Goal: Transaction & Acquisition: Book appointment/travel/reservation

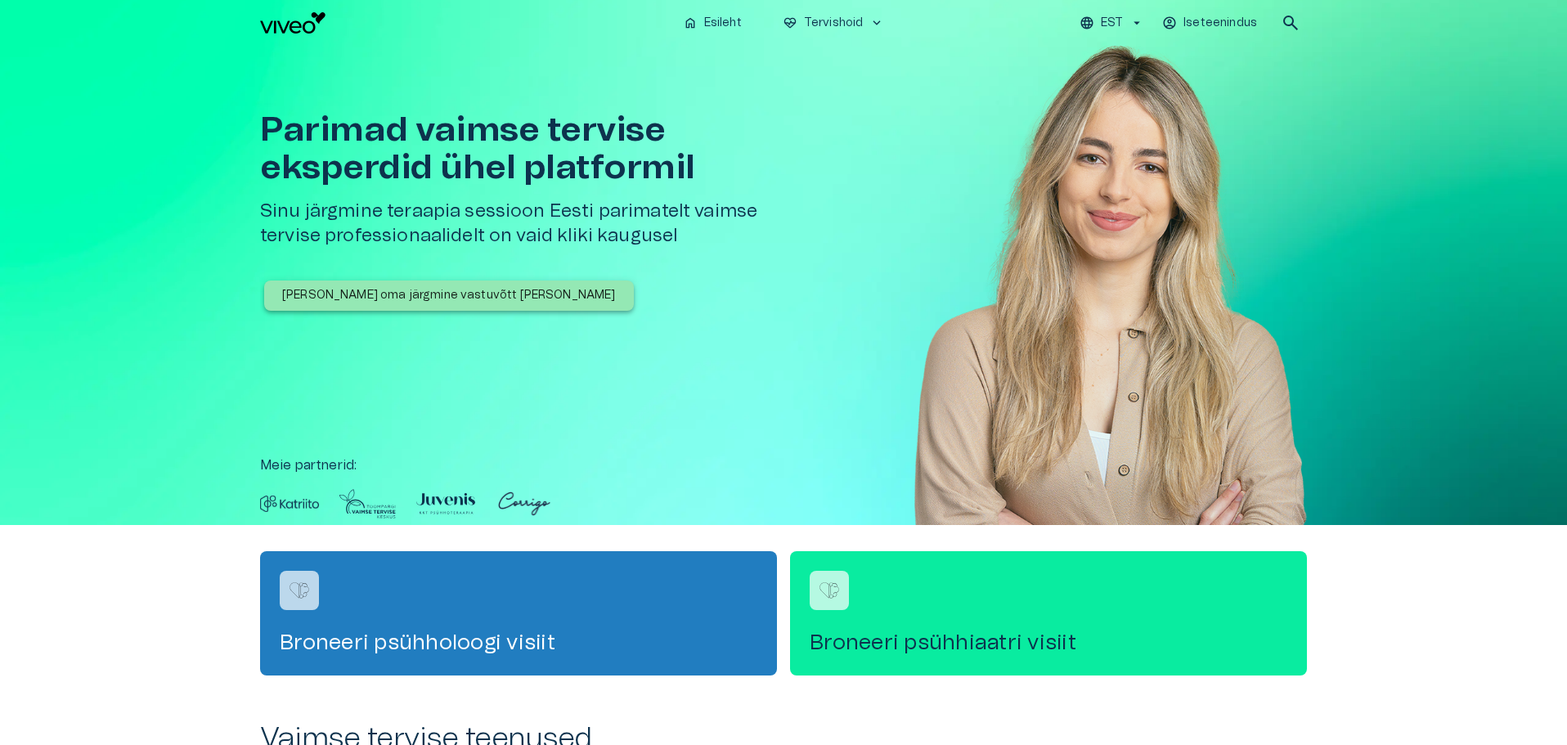
scroll to position [164, 0]
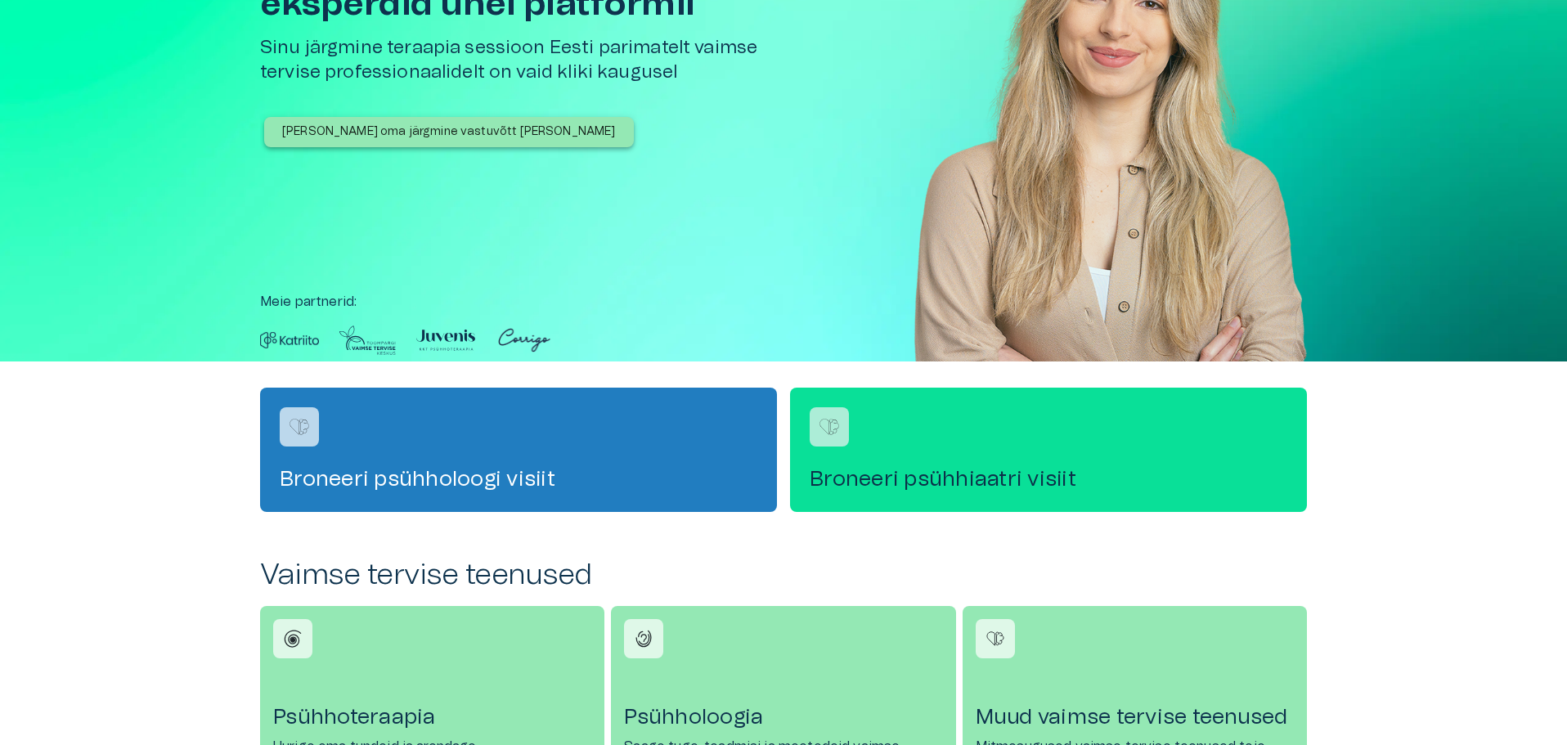
click at [1009, 455] on div "Broneeri psühhiaatri visiit" at bounding box center [1048, 450] width 517 height 124
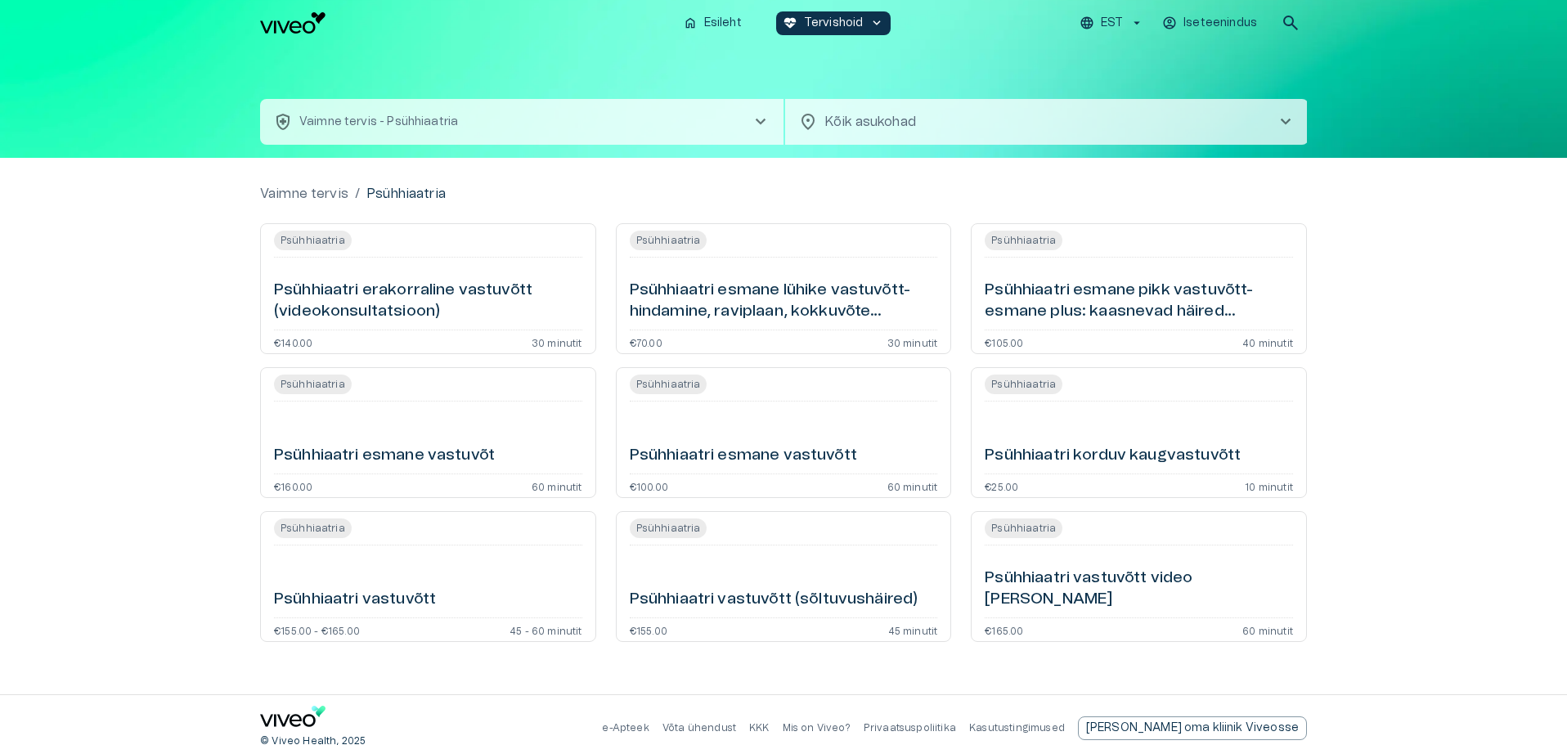
click at [347, 120] on p "Vaimne tervis - Psühhiaatria" at bounding box center [378, 122] width 159 height 17
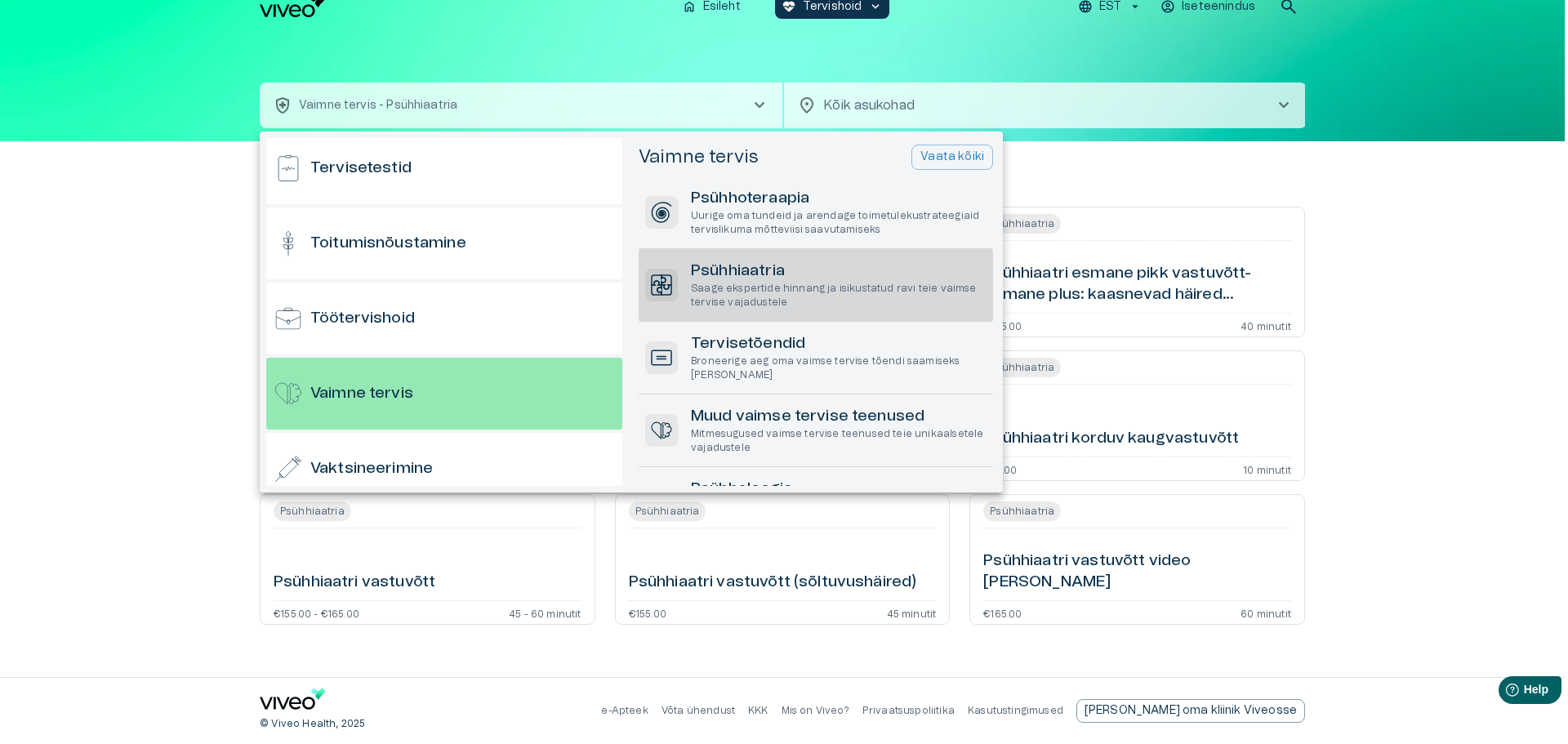
click at [194, 500] on div at bounding box center [784, 372] width 1568 height 744
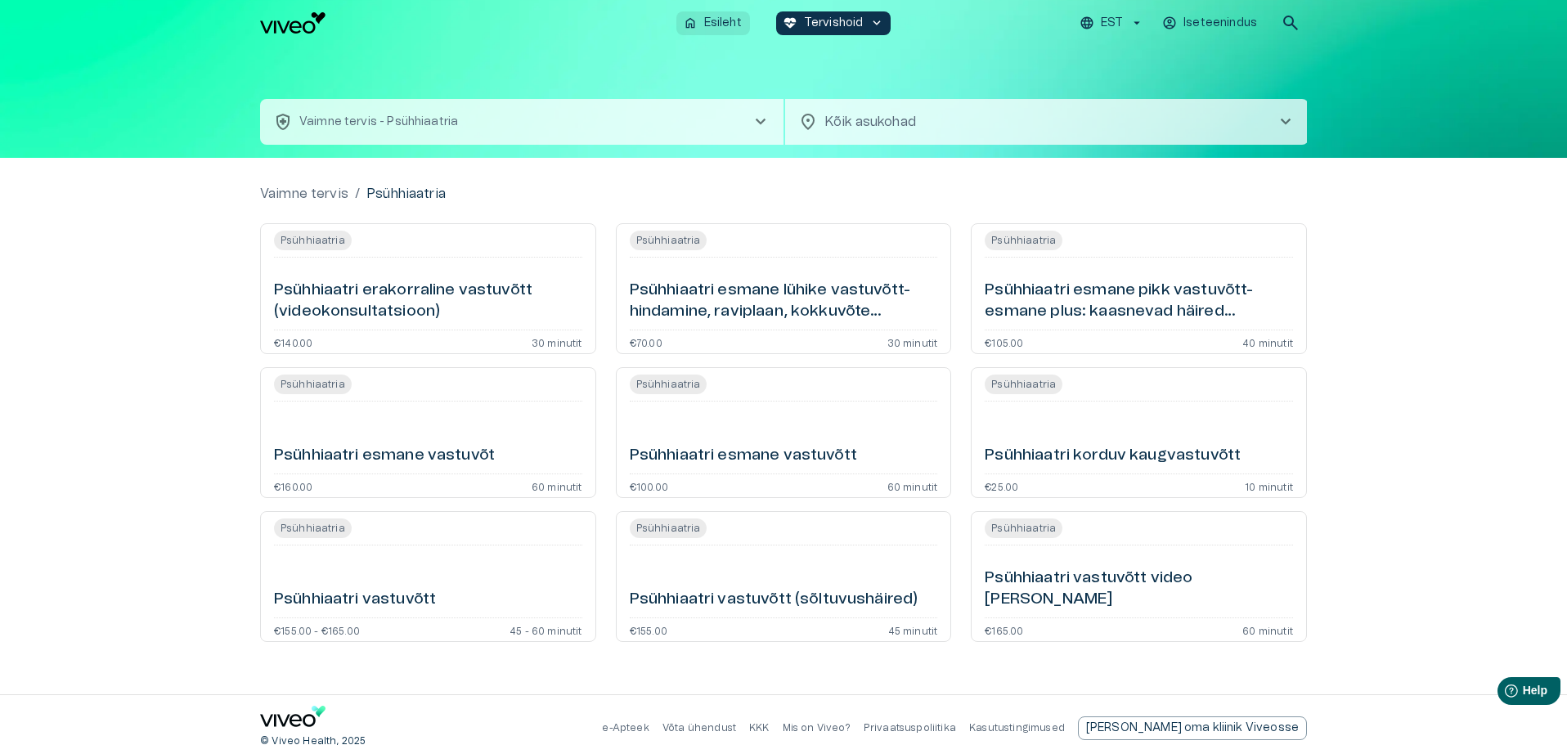
click at [719, 22] on p "Esileht" at bounding box center [723, 23] width 38 height 17
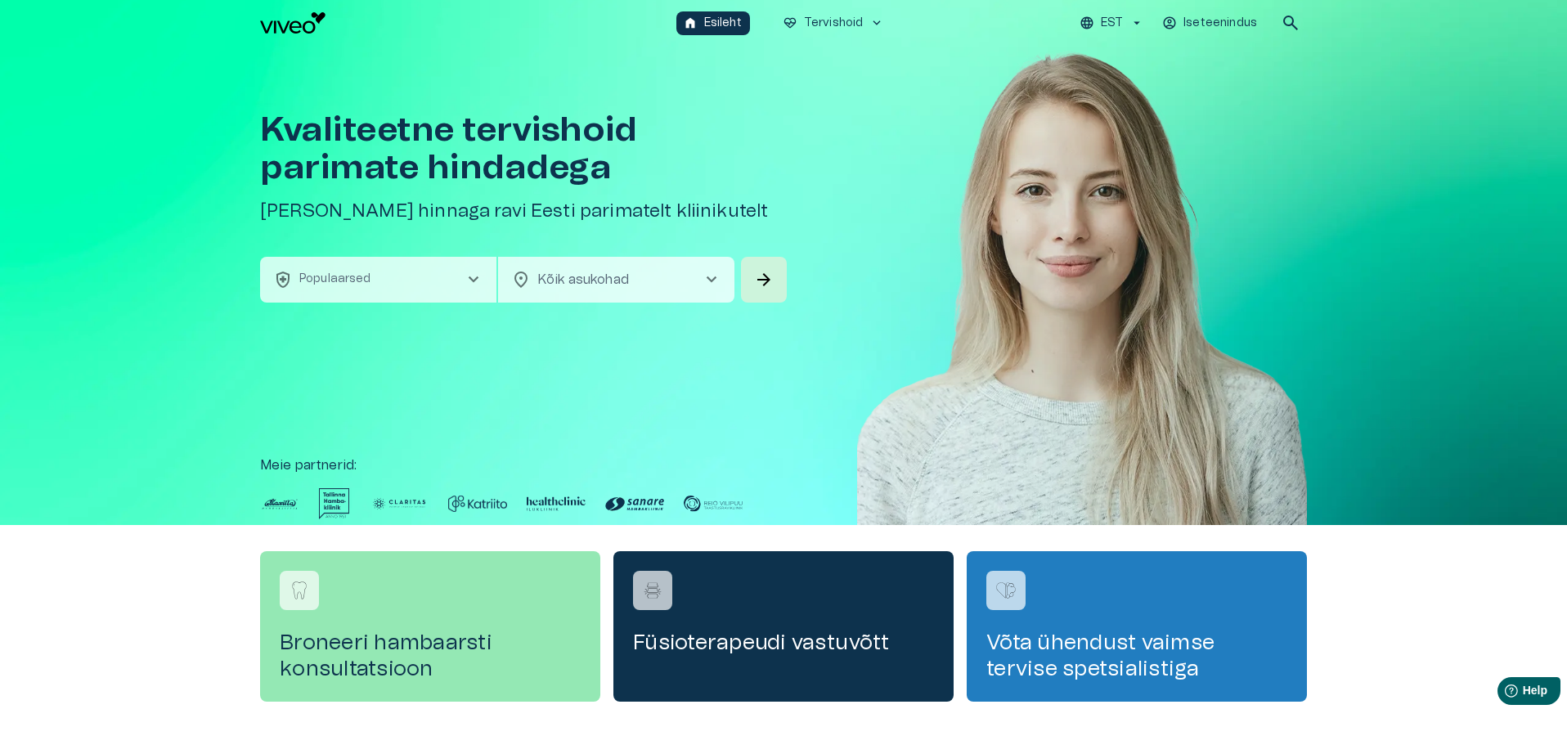
click at [331, 276] on p "Populaarsed" at bounding box center [335, 279] width 72 height 17
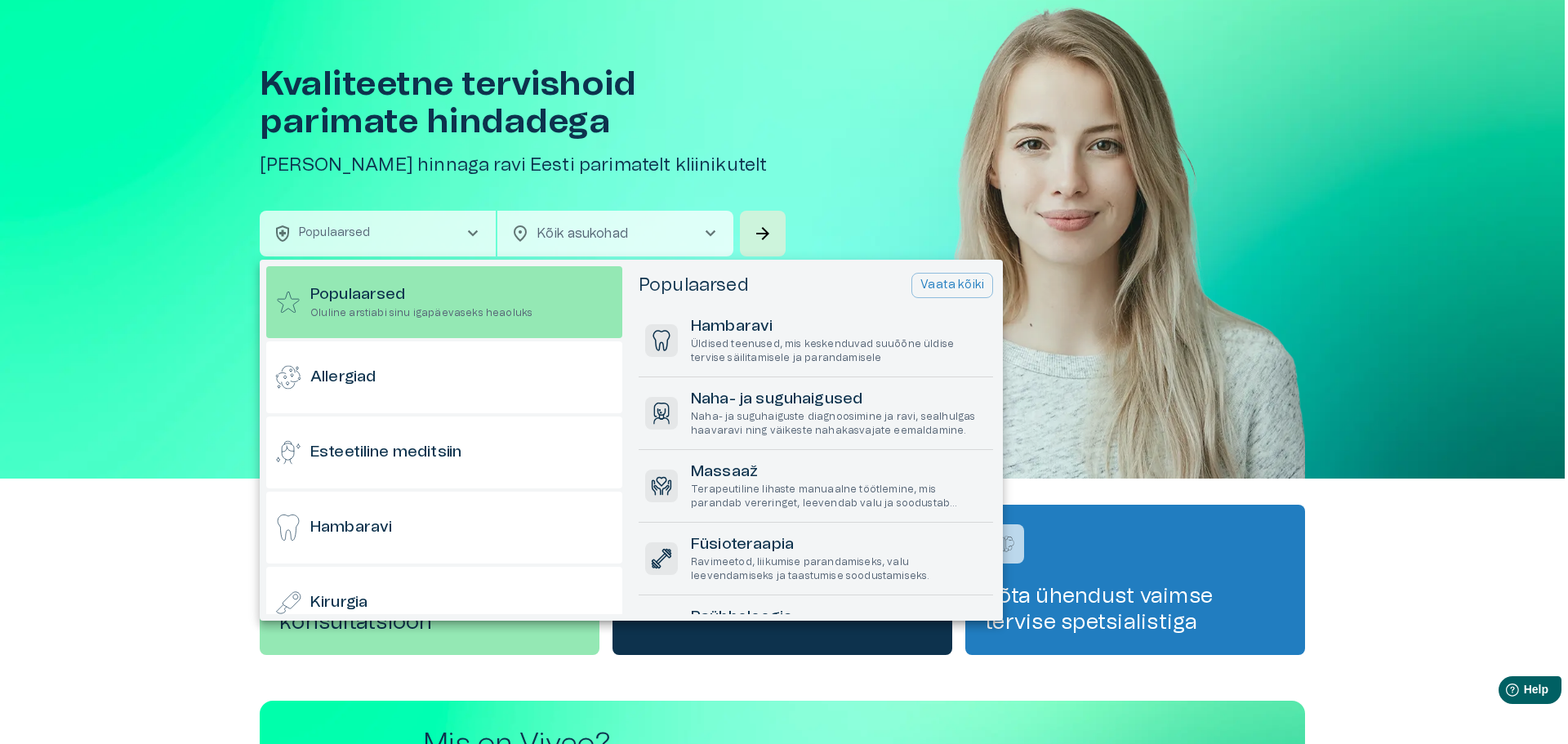
click at [839, 164] on div at bounding box center [784, 372] width 1568 height 744
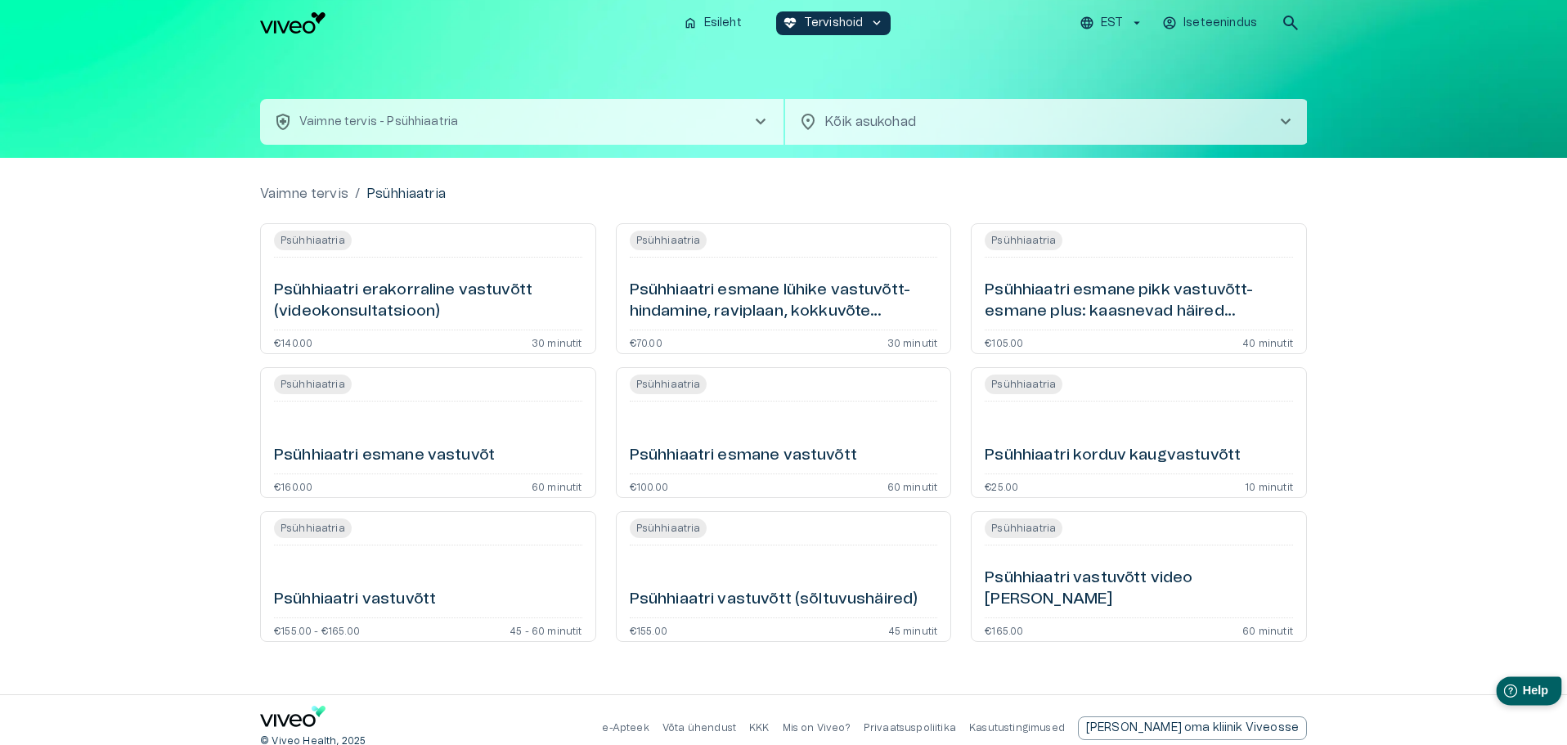
click at [1529, 691] on span "Help" at bounding box center [1535, 691] width 26 height 14
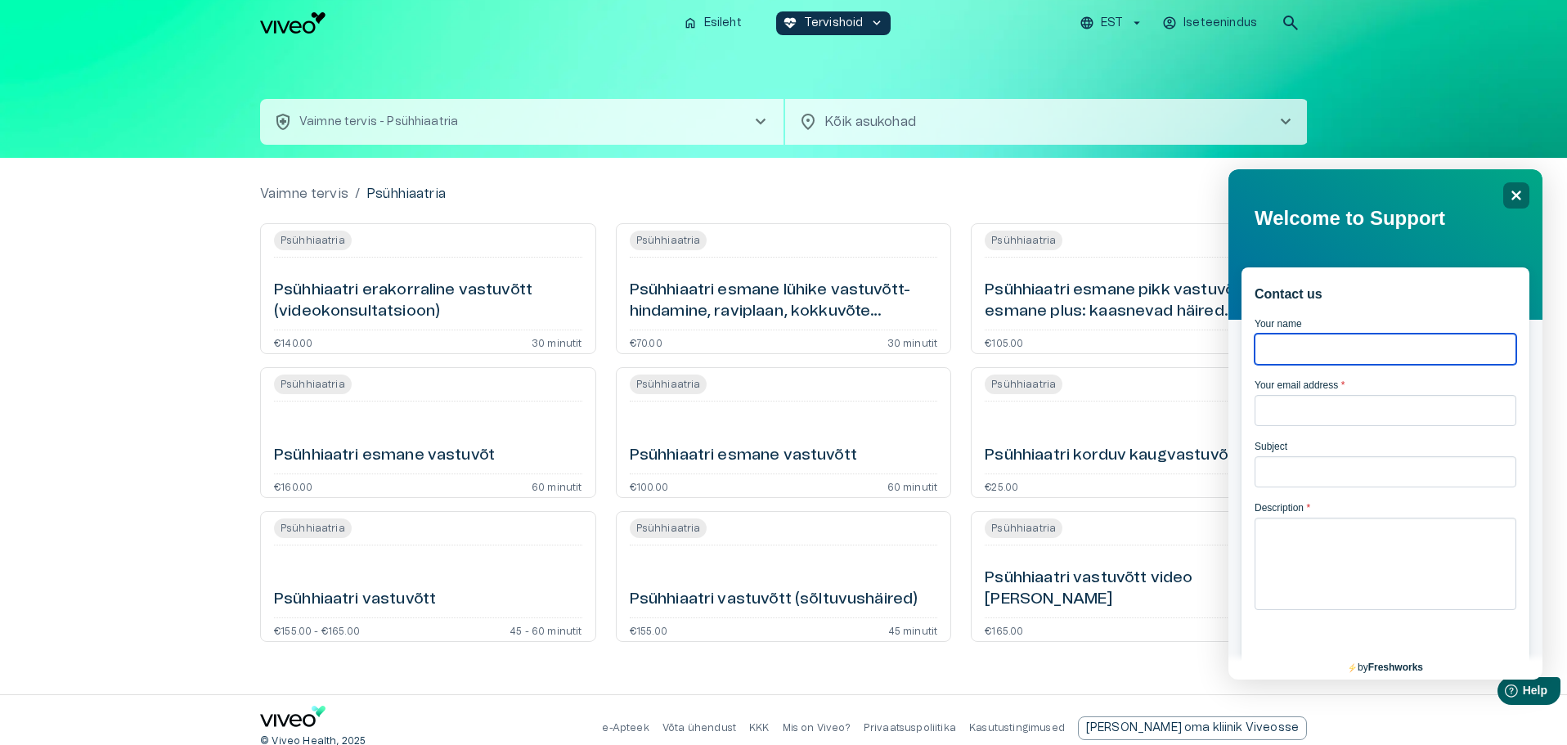
click at [1303, 356] on input "Your name" at bounding box center [1385, 349] width 262 height 31
type input "********"
click at [1518, 195] on icon "Close" at bounding box center [1515, 195] width 12 height 12
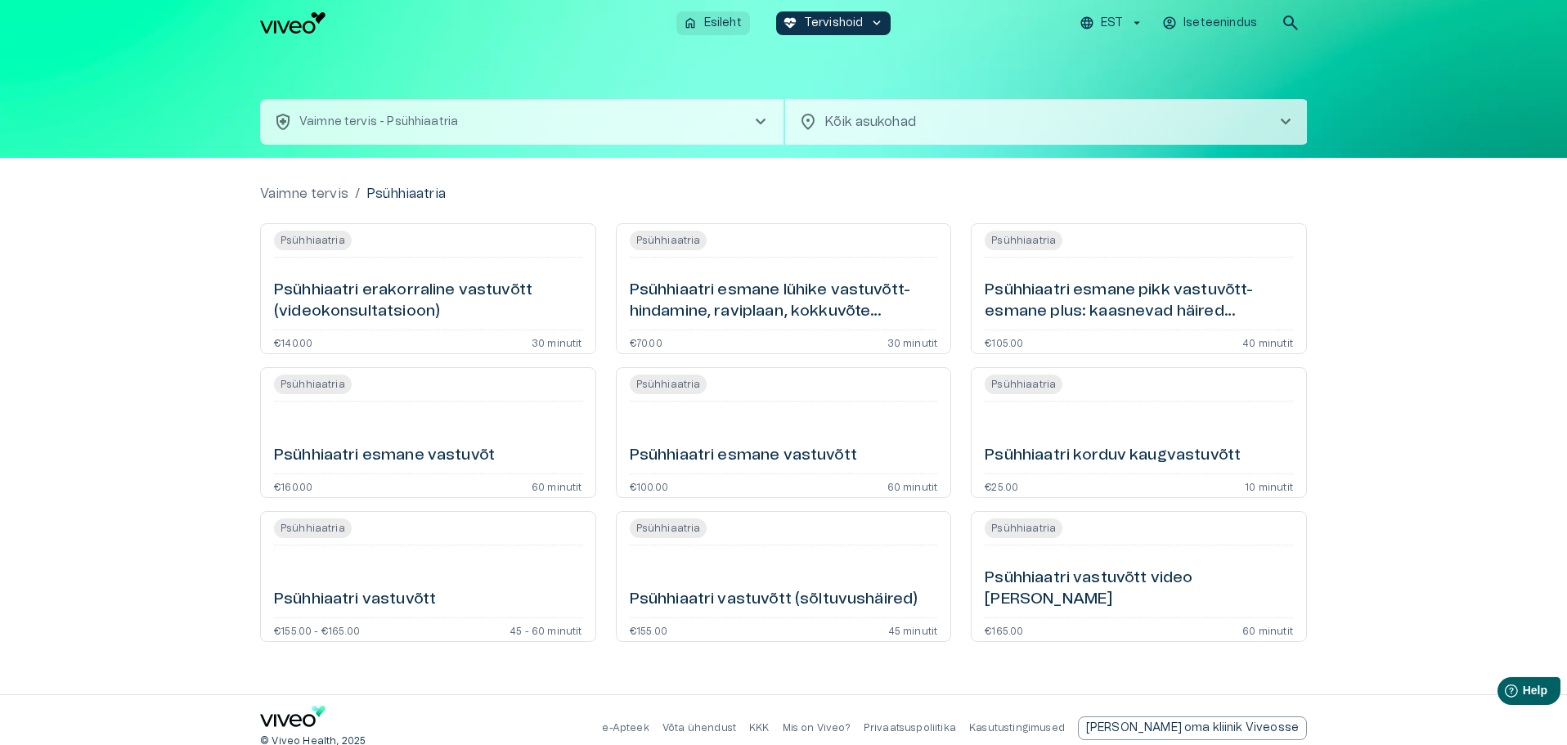
click at [717, 20] on p "Esileht" at bounding box center [723, 23] width 38 height 17
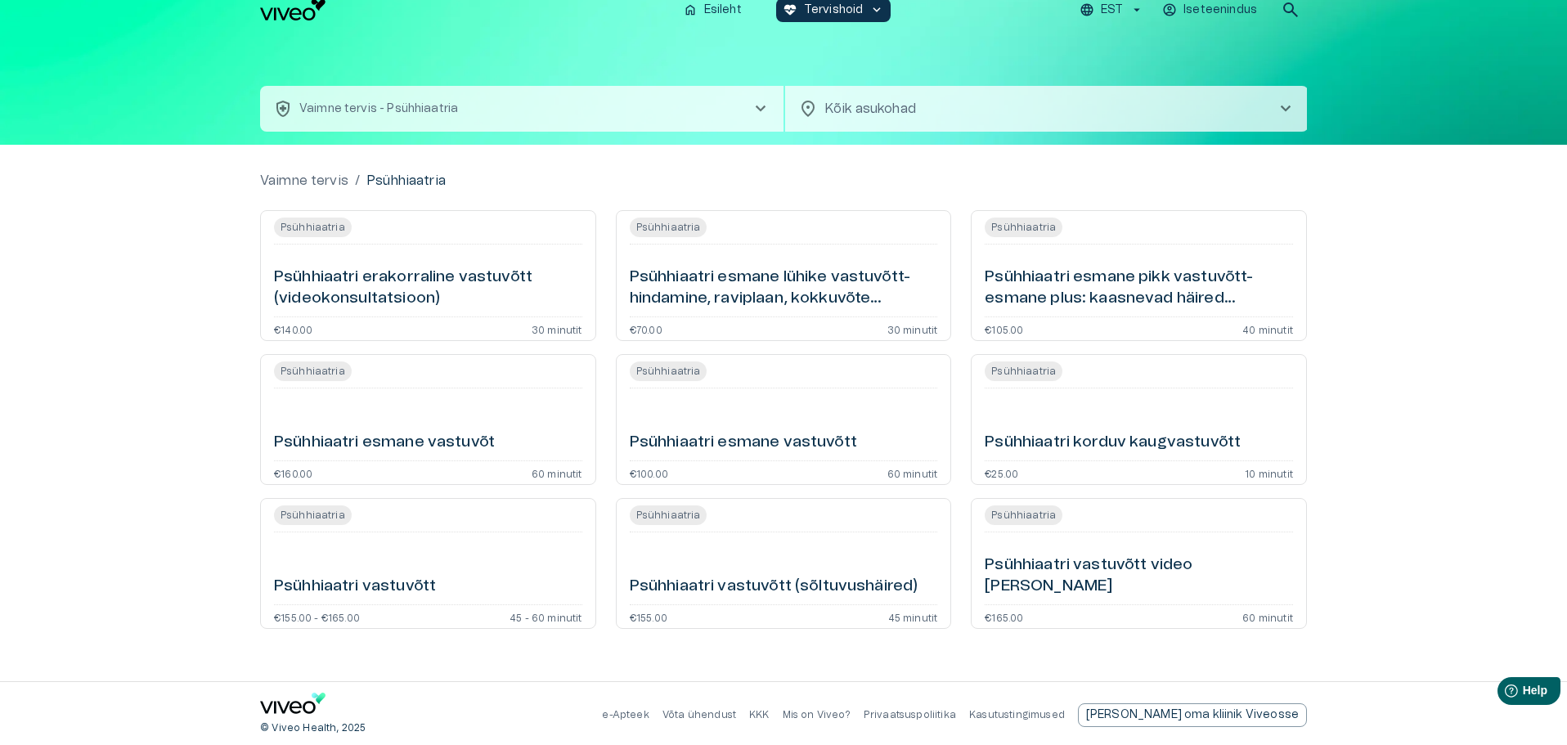
scroll to position [16, 0]
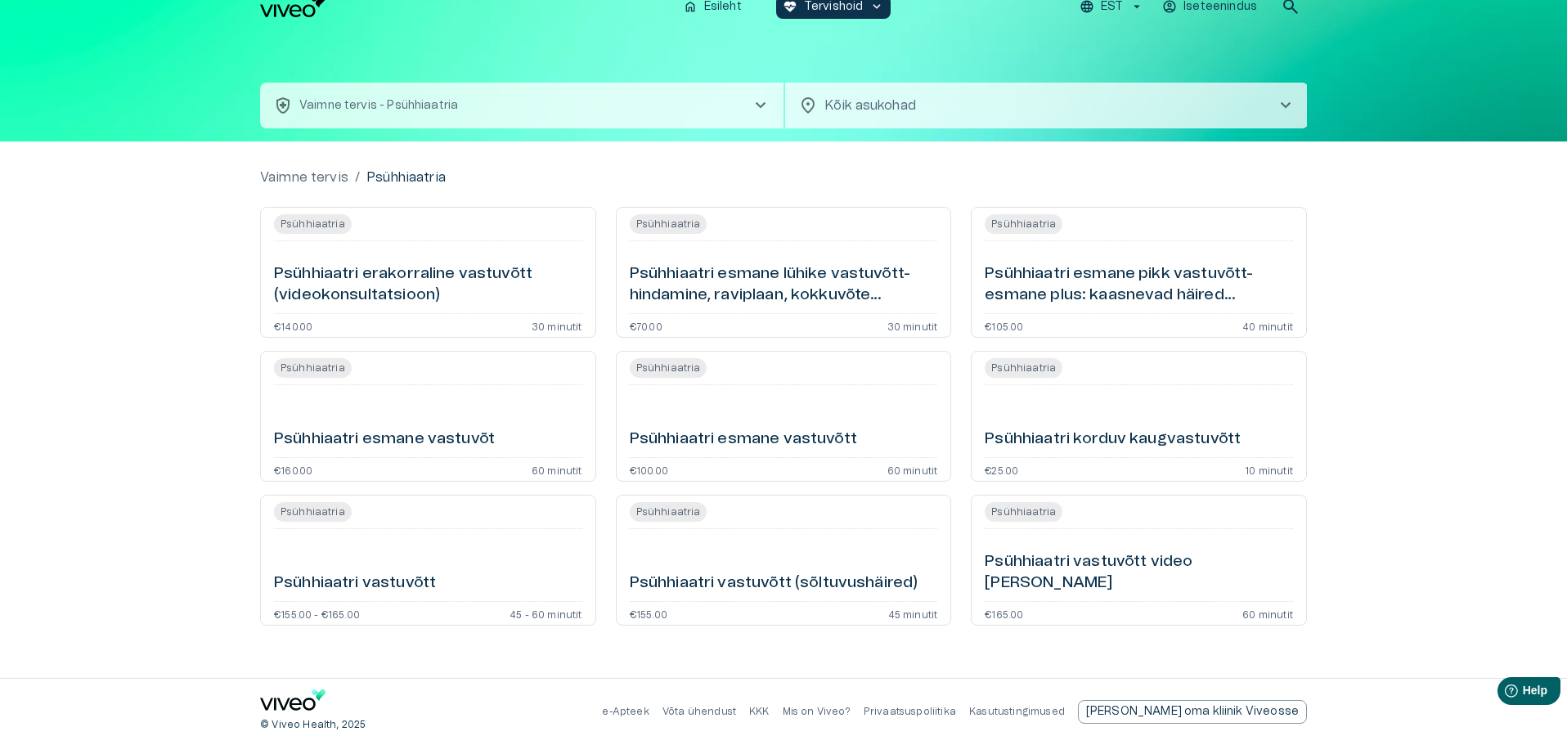
click at [760, 276] on h6 "Psühhiaatri esmane lühike vastuvõtt- hindamine, raviplaan, kokkuvõte (videokons…" at bounding box center [784, 284] width 308 height 43
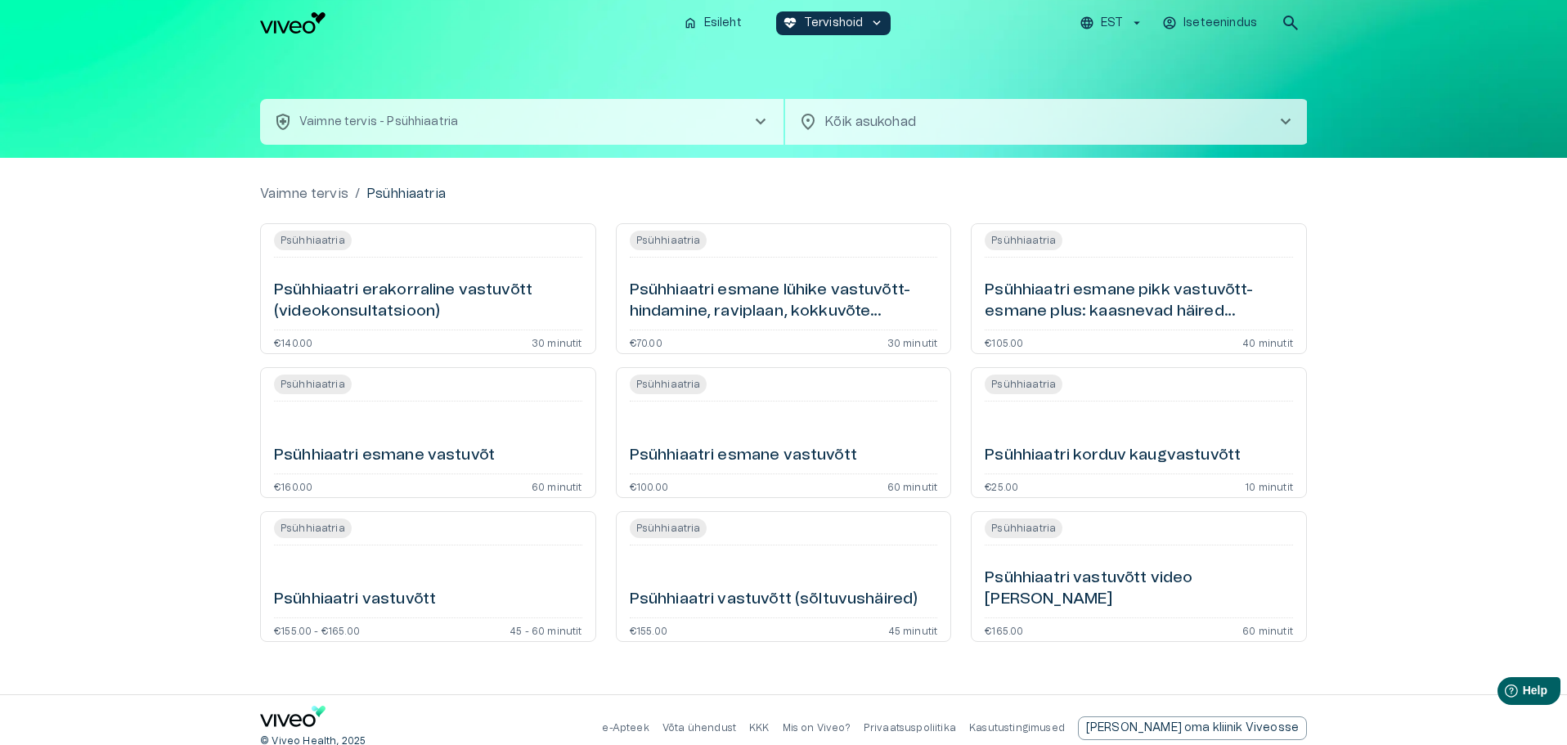
click at [765, 299] on h6 "Psühhiaatri esmane lühike vastuvõtt- hindamine, raviplaan, kokkuvõte (videokons…" at bounding box center [784, 301] width 308 height 43
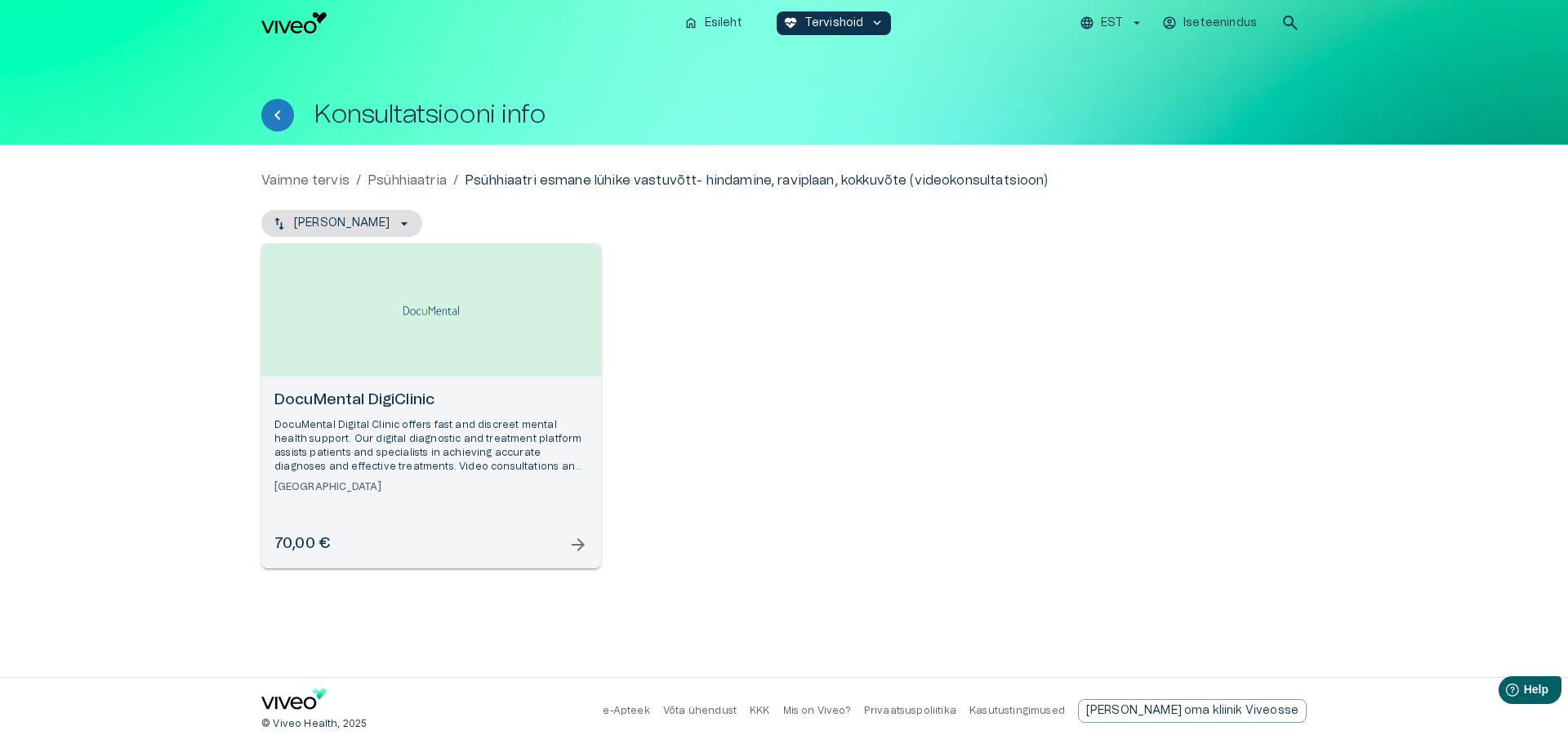
click at [575, 547] on span "arrow_forward" at bounding box center [578, 545] width 20 height 20
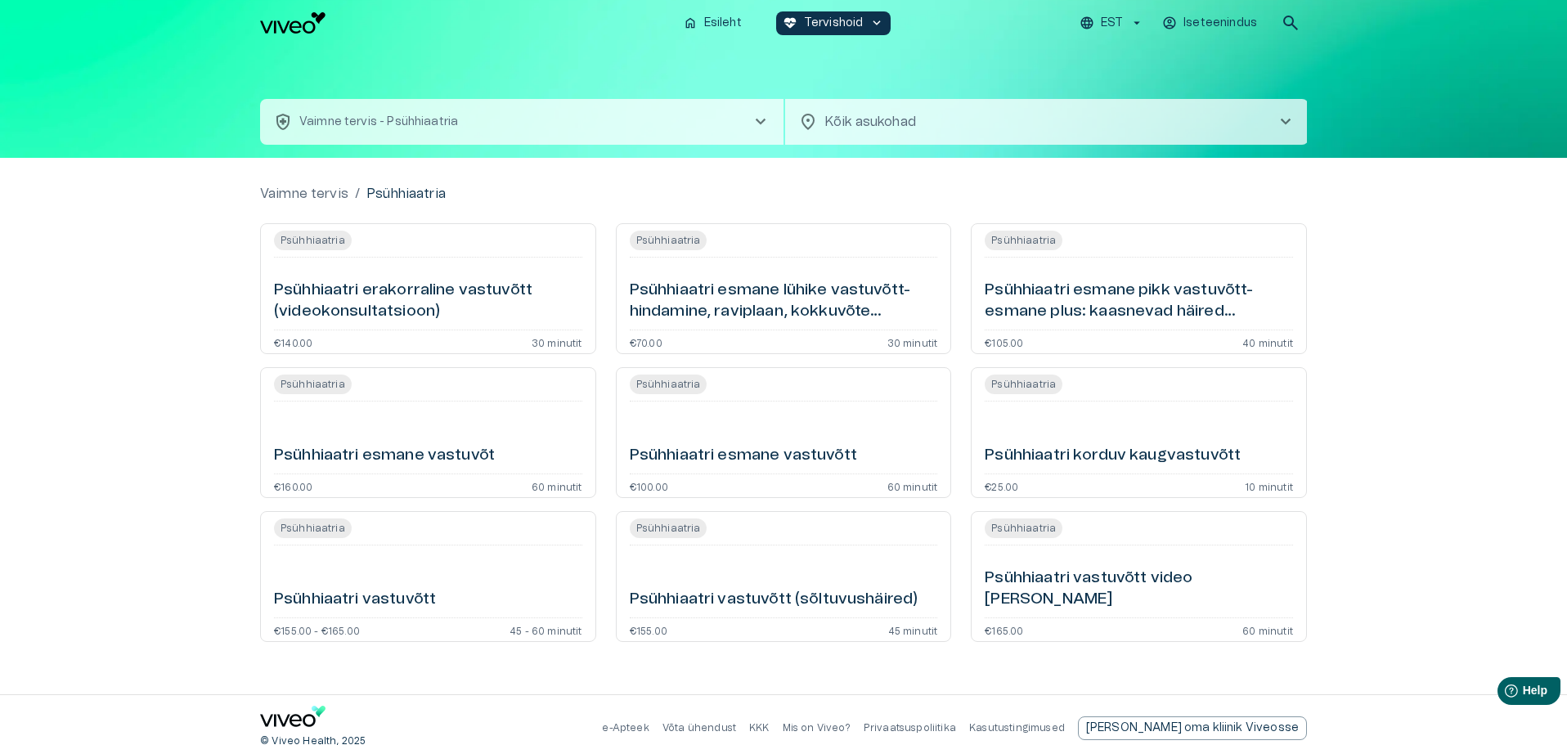
click at [1146, 290] on h6 "Psühhiaatri esmane pikk vastuvõtt- esmane plus: kaasnevad häired (videokonsulta…" at bounding box center [1138, 301] width 308 height 43
click at [426, 451] on h6 "Psühhiaatri esmane vastuvõt" at bounding box center [384, 456] width 221 height 22
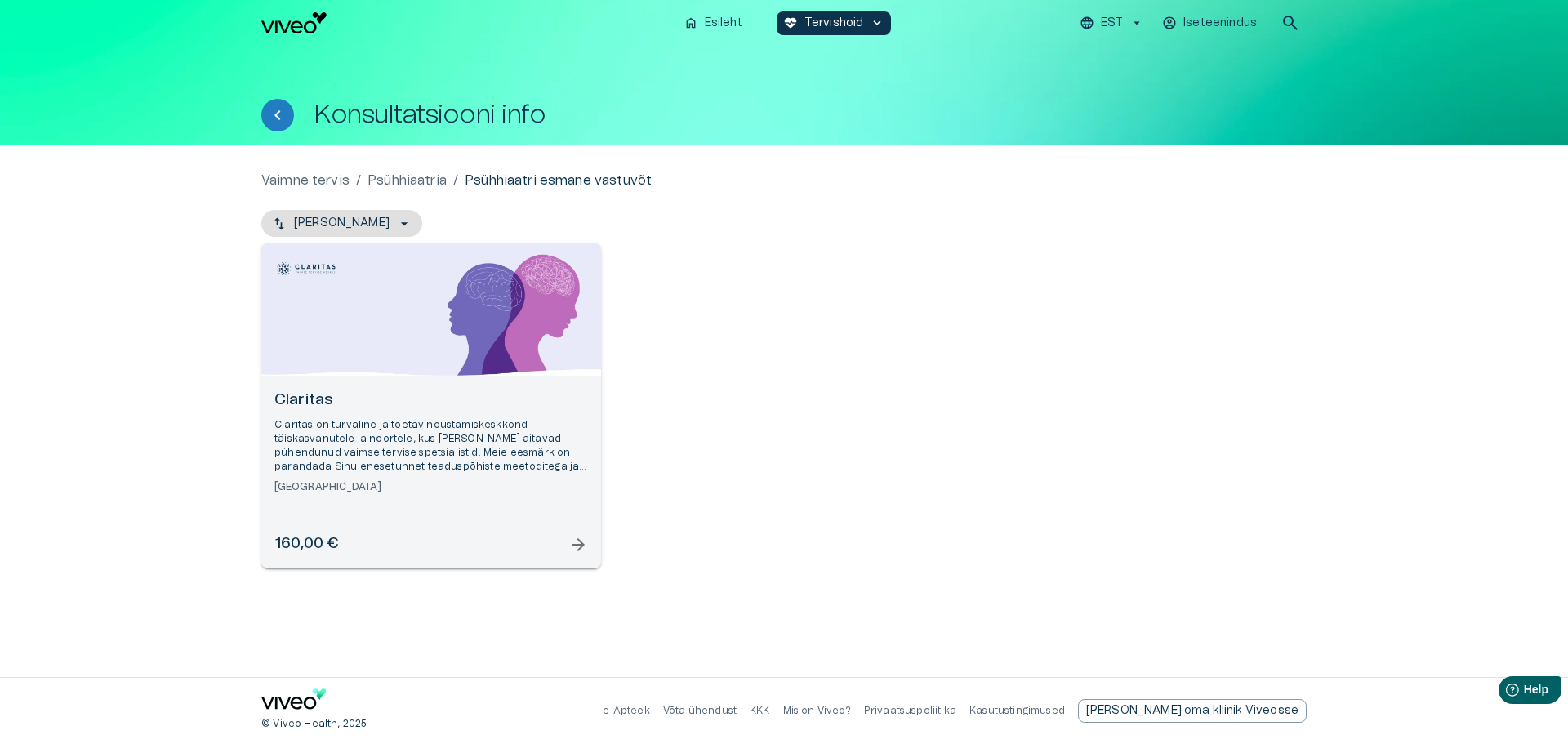
click at [581, 544] on span "arrow_forward" at bounding box center [578, 545] width 20 height 20
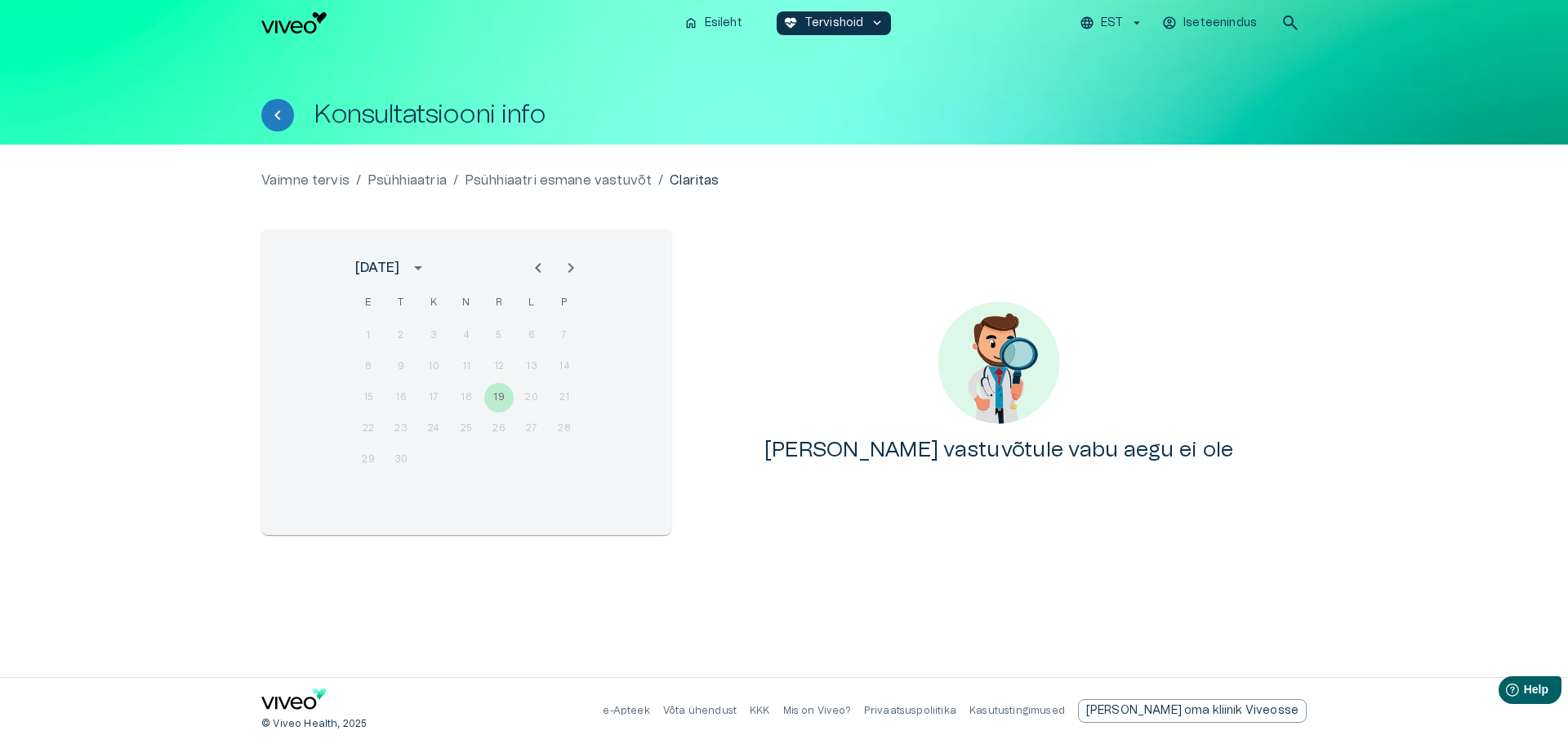
drag, startPoint x: 530, startPoint y: 396, endPoint x: 537, endPoint y: 373, distance: 24.0
click at [530, 396] on div "15 16 17 18 19 20 21" at bounding box center [466, 396] width 262 height 29
click at [575, 264] on icon "Next month" at bounding box center [571, 268] width 20 height 20
click at [429, 334] on div "1 2 3 4 5" at bounding box center [466, 335] width 262 height 29
click at [570, 265] on icon "Next month" at bounding box center [571, 268] width 6 height 10
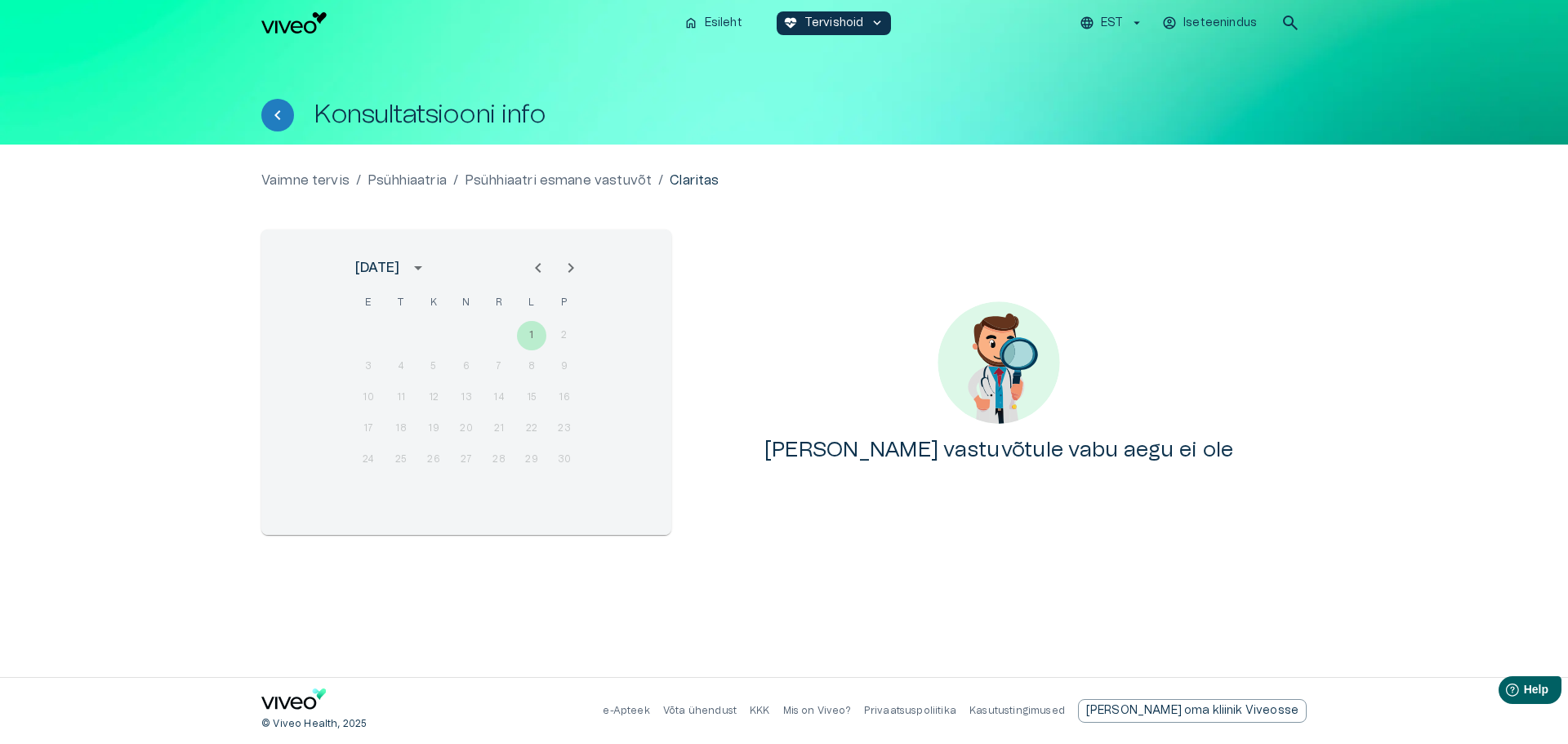
click at [525, 333] on div "1 2" at bounding box center [466, 335] width 262 height 29
click at [570, 268] on icon "Next month" at bounding box center [571, 268] width 20 height 20
click at [534, 267] on icon "Previous month" at bounding box center [538, 268] width 20 height 20
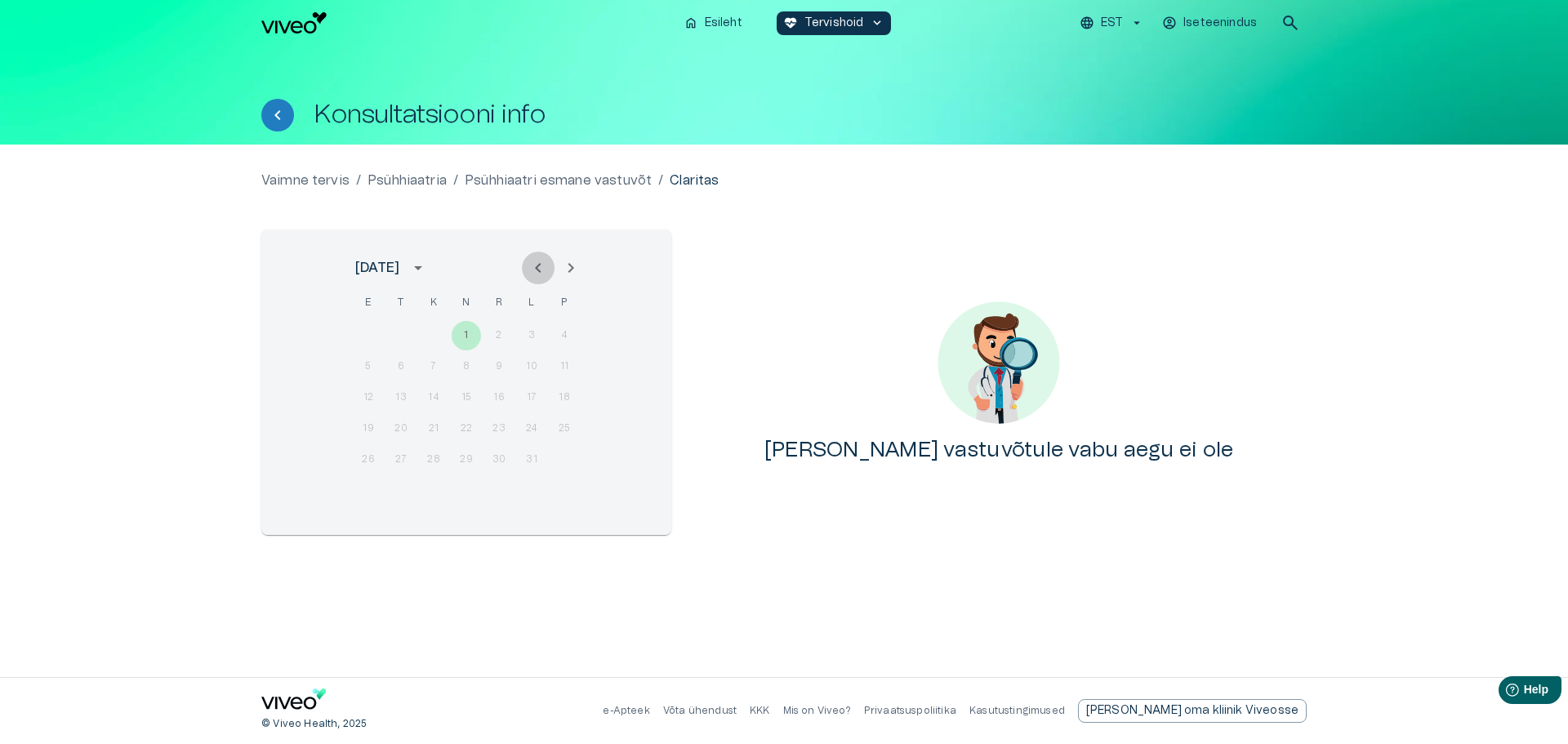
click at [534, 267] on icon "Previous month" at bounding box center [538, 268] width 20 height 20
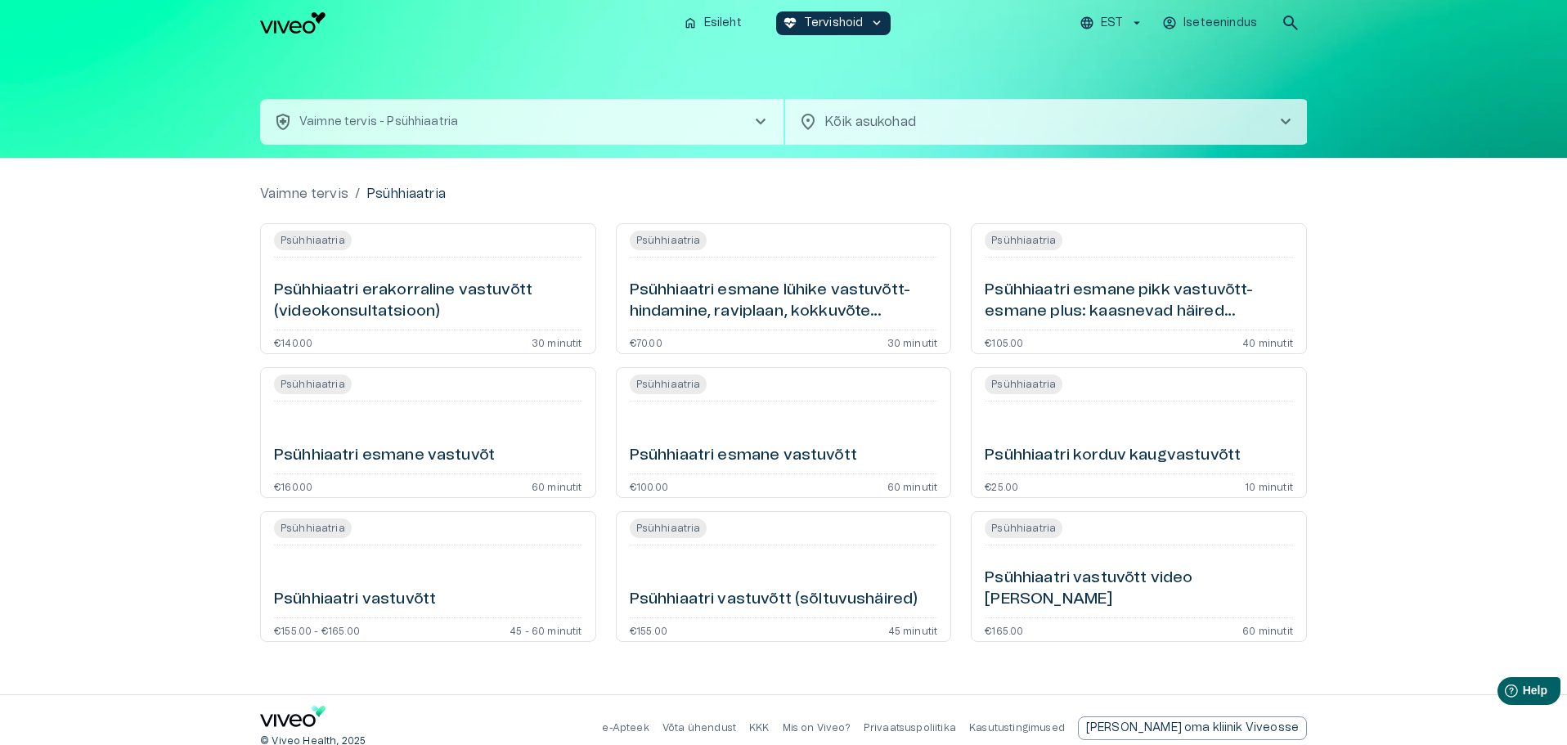
click at [715, 452] on h6 "Psühhiaatri esmane vastuvõtt" at bounding box center [743, 456] width 227 height 22
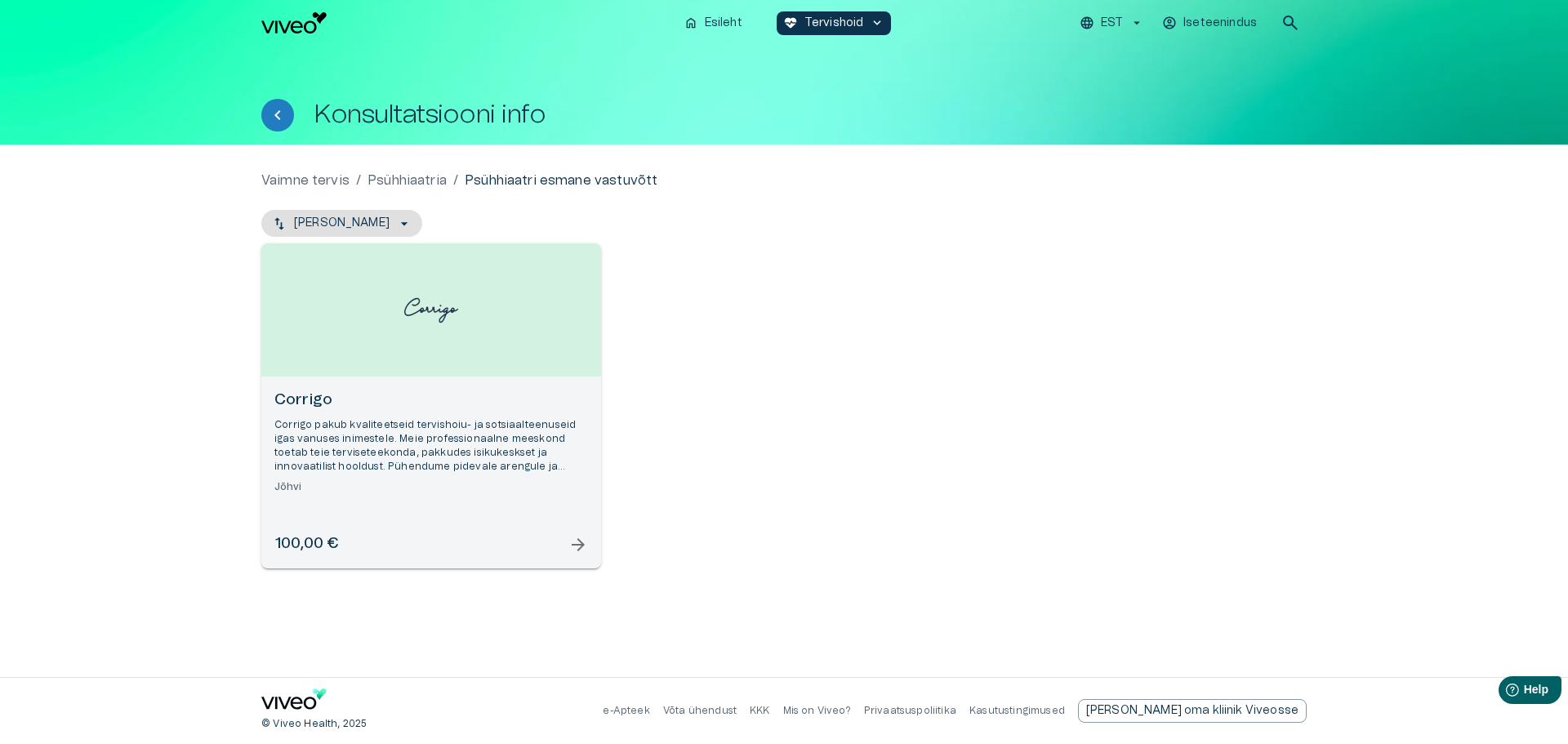
click at [580, 541] on span "arrow_forward" at bounding box center [578, 545] width 20 height 20
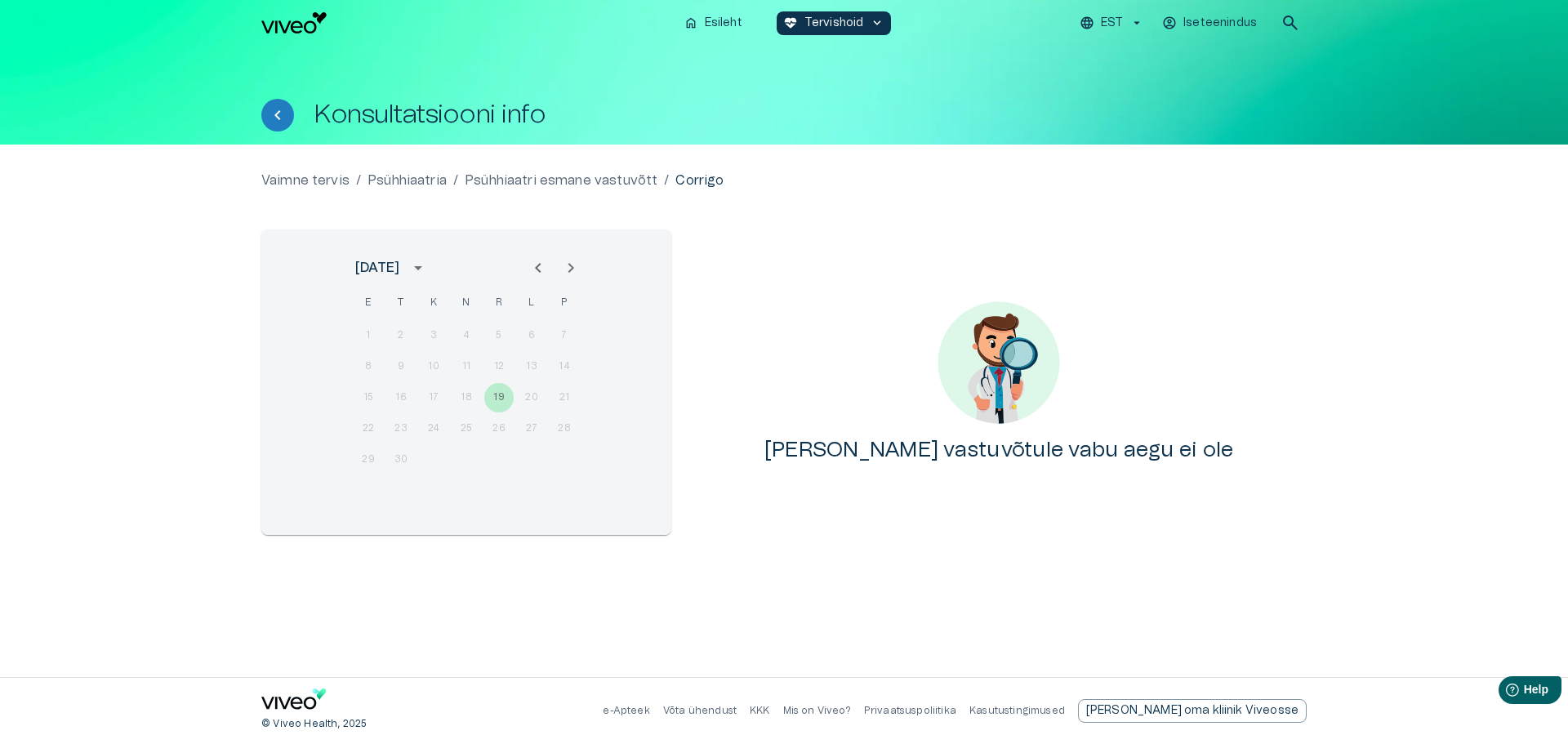
click at [566, 264] on icon "Next month" at bounding box center [571, 268] width 20 height 20
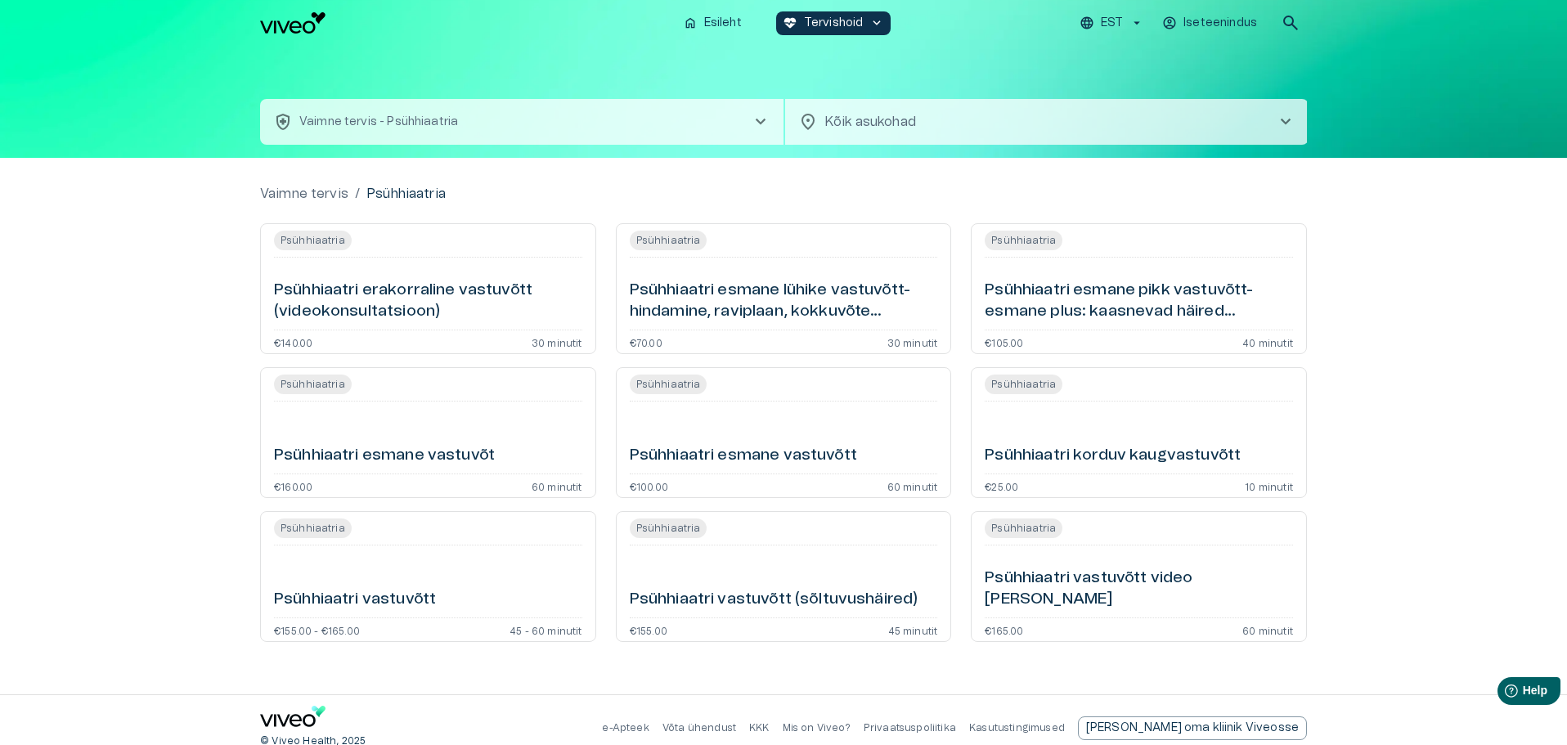
click at [326, 594] on h6 "Psühhiaatri vastuvõtt" at bounding box center [355, 600] width 162 height 22
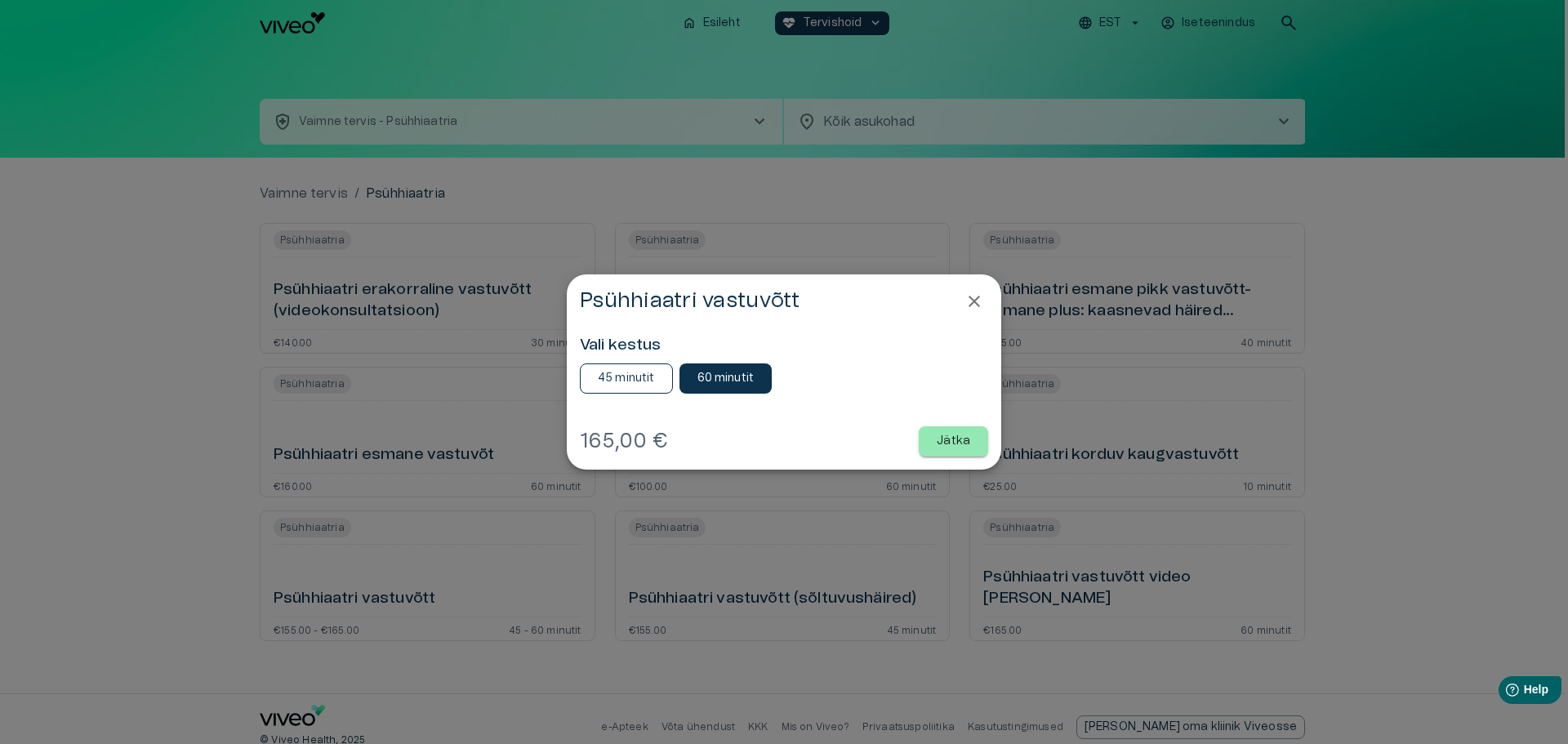
click at [607, 374] on p "45 minutit" at bounding box center [625, 377] width 57 height 17
click at [964, 441] on p "Jätka" at bounding box center [954, 440] width 34 height 17
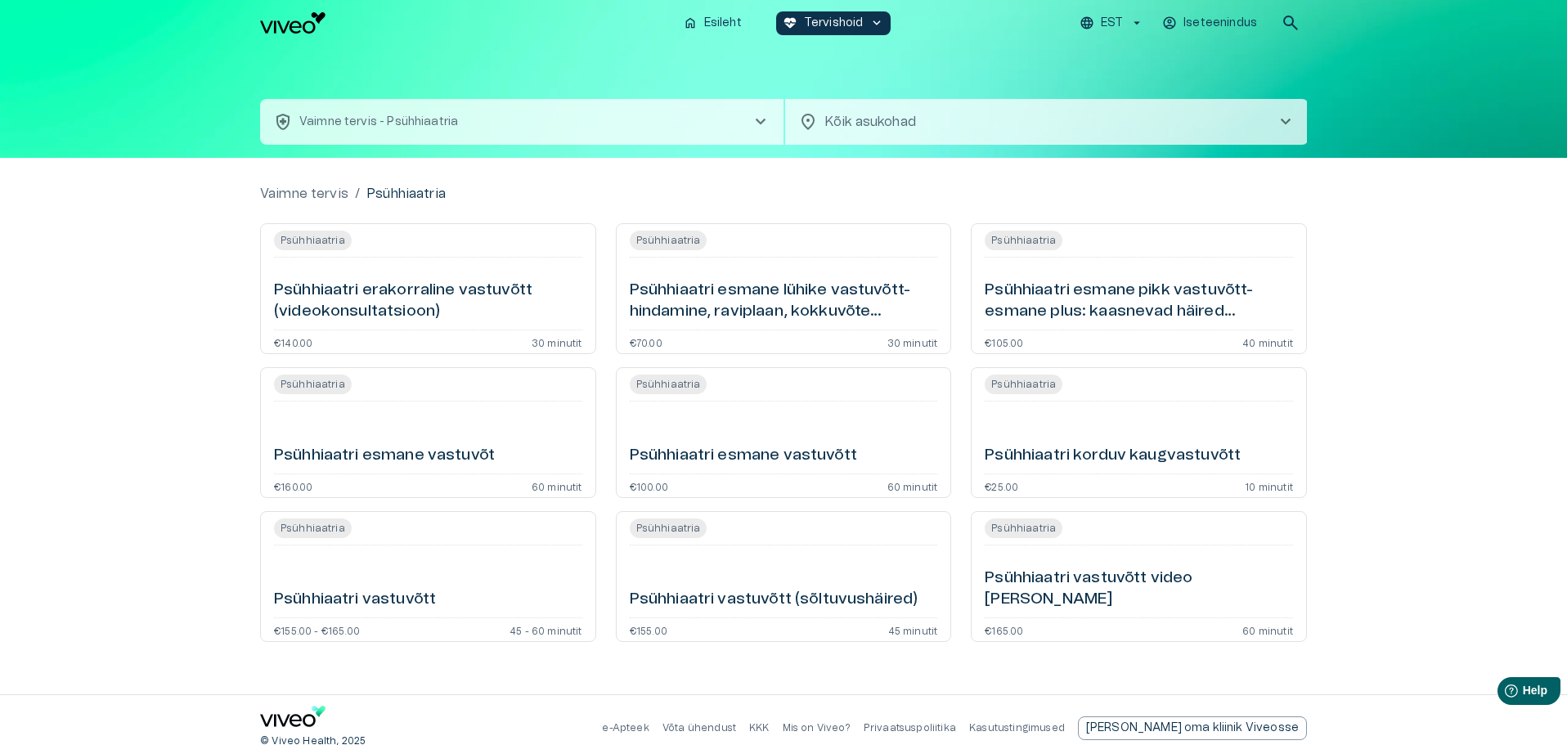
click at [1084, 591] on h6 "Psühhiaatri vastuvõtt video [PERSON_NAME]" at bounding box center [1138, 588] width 308 height 43
click at [340, 597] on h6 "Psühhiaatri vastuvõtt" at bounding box center [355, 600] width 162 height 22
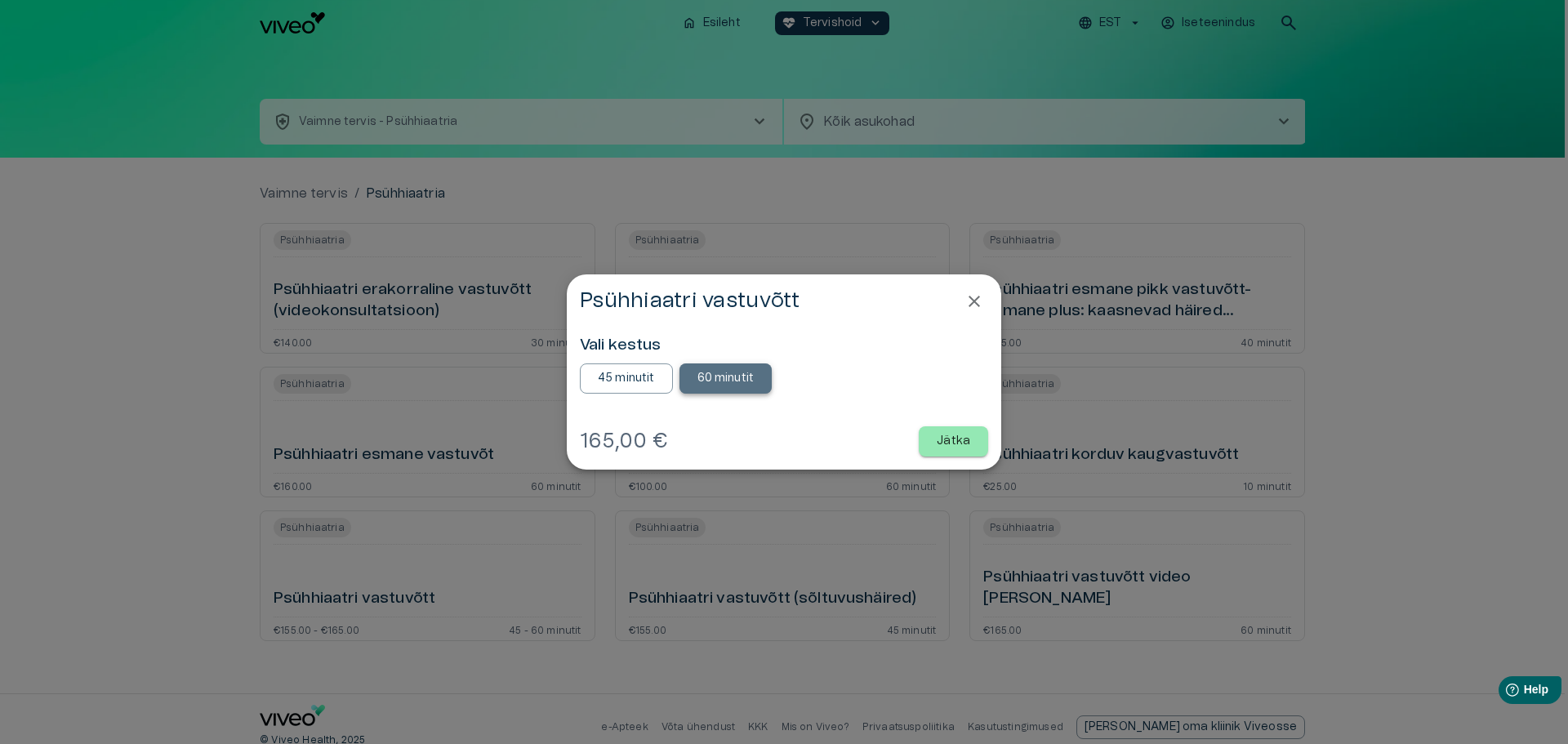
click at [717, 373] on p "60 minutit" at bounding box center [725, 377] width 57 height 17
click at [955, 435] on p "Jätka" at bounding box center [954, 440] width 34 height 17
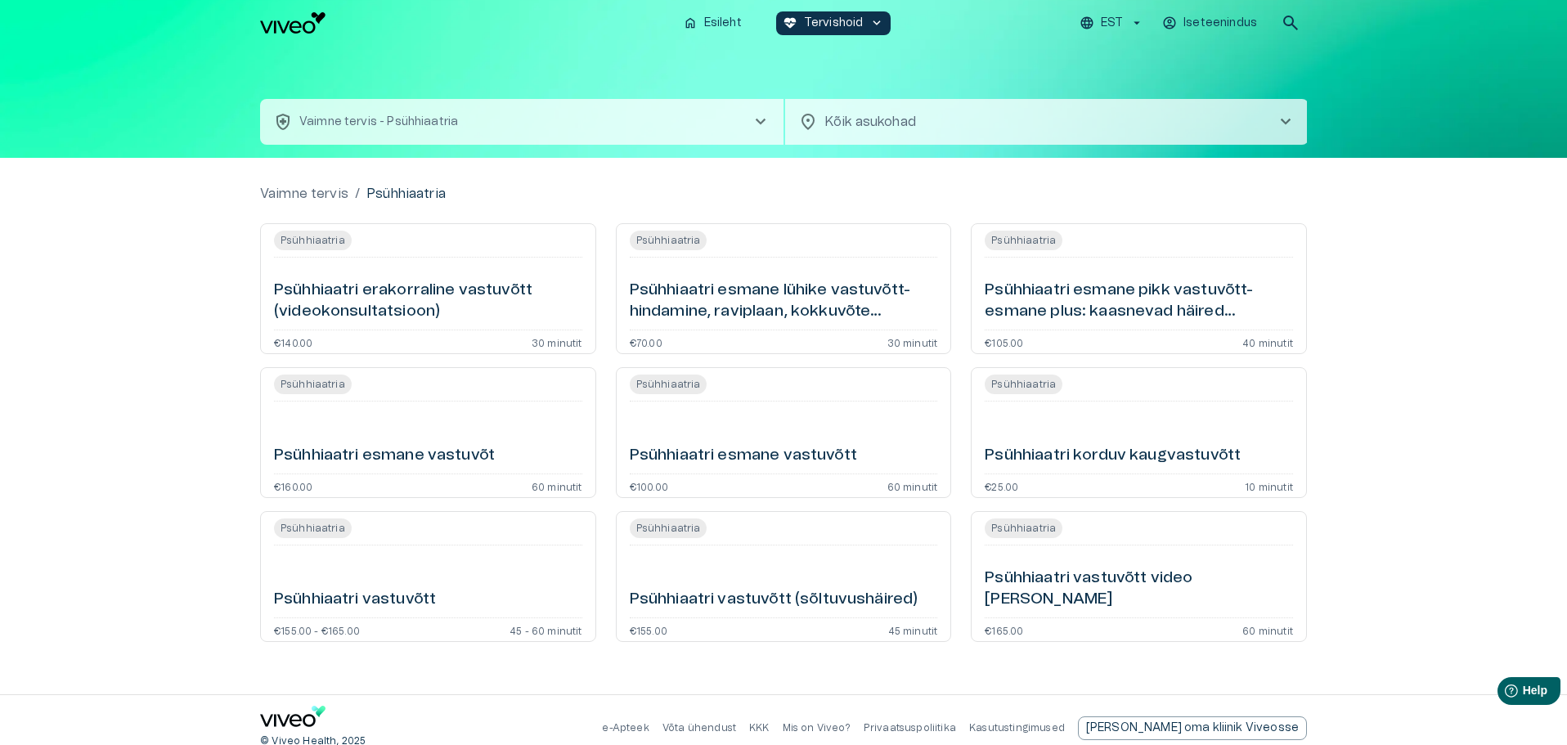
click at [1124, 597] on h6 "Psühhiaatri vastuvõtt video [PERSON_NAME]" at bounding box center [1138, 588] width 308 height 43
